Goal: Information Seeking & Learning: Learn about a topic

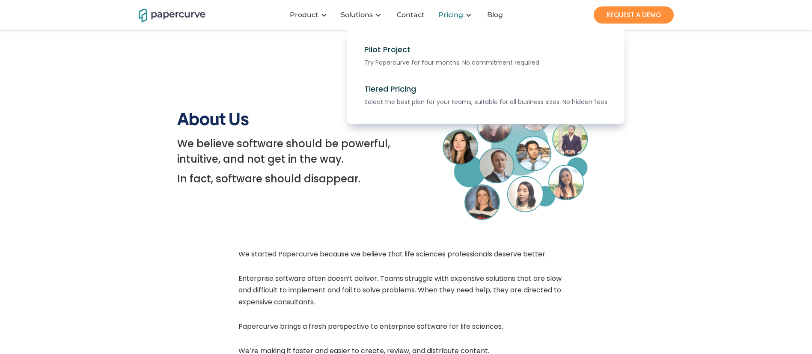
click at [399, 13] on div "Pricing" at bounding box center [450, 15] width 25 height 9
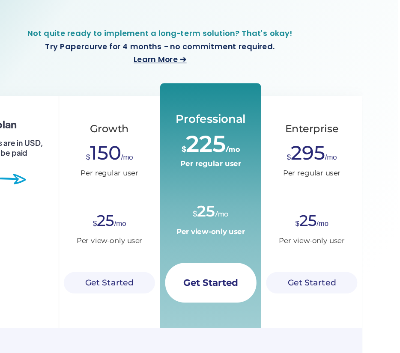
scroll to position [89, 0]
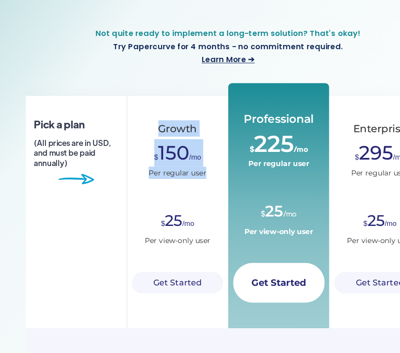
drag, startPoint x: 141, startPoint y: 162, endPoint x: 191, endPoint y: 207, distance: 67.0
click at [191, 207] on div "Growth $ 150 /mo Per regular user $ 25 /mo Per view-only user Get Started" at bounding box center [157, 234] width 85 height 195
copy div "Growth $ 150 /mo Per regular user"
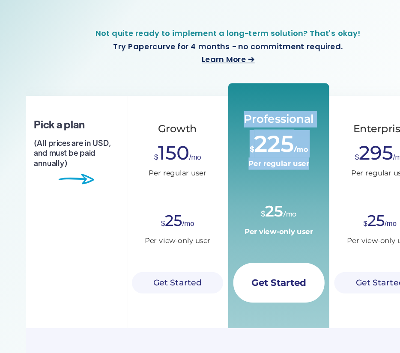
drag, startPoint x: 214, startPoint y: 154, endPoint x: 270, endPoint y: 192, distance: 68.4
click at [270, 192] on div "Professional $ 225 /mo Per regular user $ 25 /mo Per view-only user Get Started" at bounding box center [242, 229] width 85 height 206
copy div "Professional $ 225 /mo Per regular user"
click at [247, 155] on div "Professional" at bounding box center [242, 156] width 59 height 14
drag, startPoint x: 212, startPoint y: 153, endPoint x: 276, endPoint y: 188, distance: 72.6
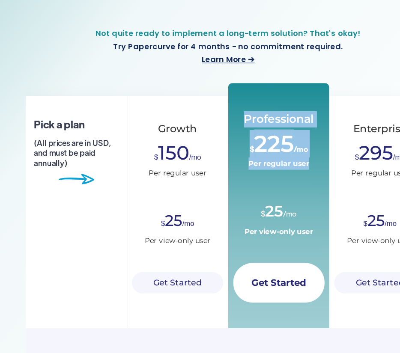
click at [276, 188] on div "Professional $ 225 /mo Per regular user $ 25 /mo Per view-only user Get Started" at bounding box center [242, 229] width 85 height 206
copy div "Professional $ 225 /mo Per regular user"
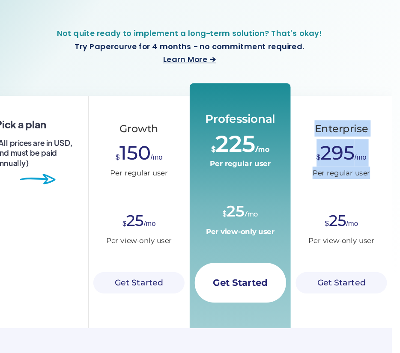
drag, startPoint x: 304, startPoint y: 161, endPoint x: 352, endPoint y: 196, distance: 60.3
click at [352, 196] on div "Enterprise $ 295 /mo Per regular user $ 25 /mo Per view-only user Get Started" at bounding box center [327, 234] width 85 height 195
copy div "Enterprise $ 295 /mo Per regular user"
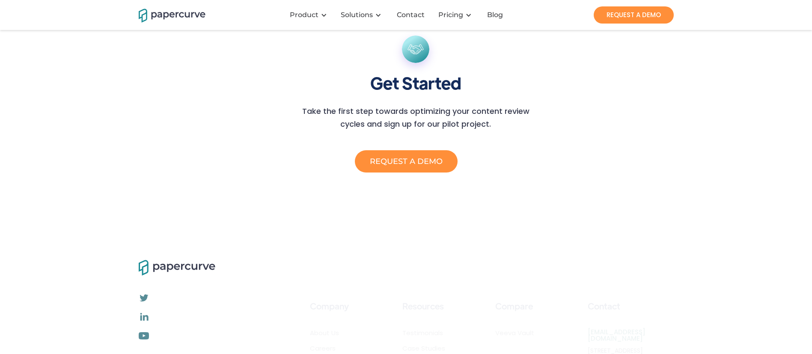
scroll to position [881, 0]
